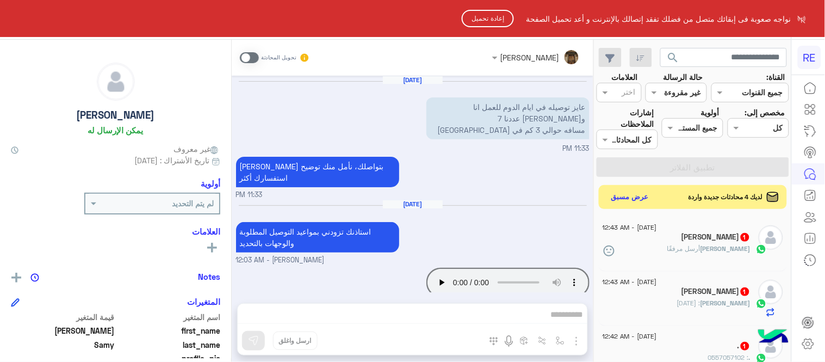
scroll to position [223, 0]
